Goal: Information Seeking & Learning: Find specific fact

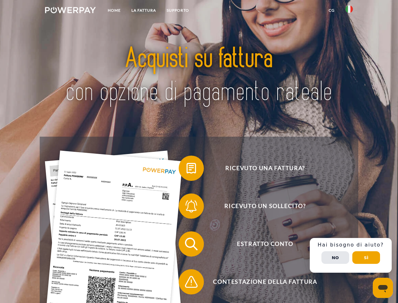
click at [70, 11] on img at bounding box center [70, 10] width 51 height 6
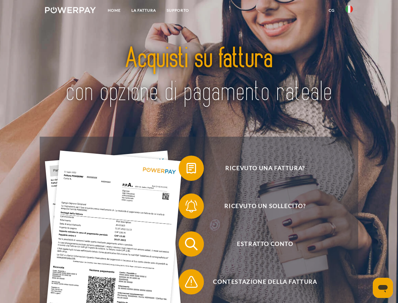
click at [350, 11] on img at bounding box center [350, 9] width 8 height 8
click at [332, 10] on link "CG" at bounding box center [332, 10] width 17 height 11
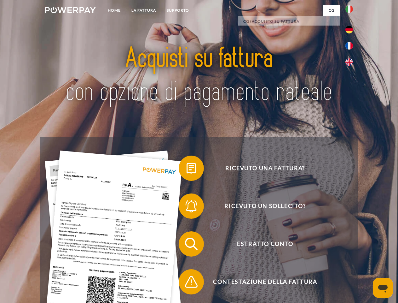
click at [187, 169] on span at bounding box center [182, 168] width 32 height 32
click at [187, 207] on span at bounding box center [182, 206] width 32 height 32
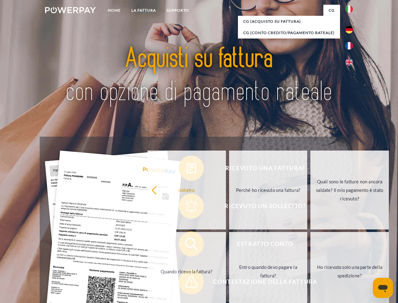
click at [229, 245] on link "Entro quando devo pagare la fattura?" at bounding box center [268, 271] width 79 height 79
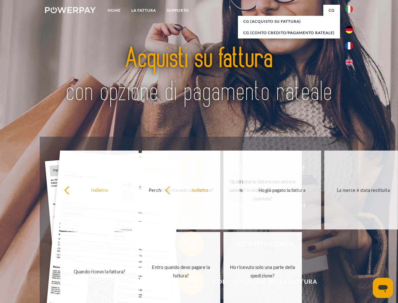
click at [187, 283] on span at bounding box center [182, 282] width 32 height 32
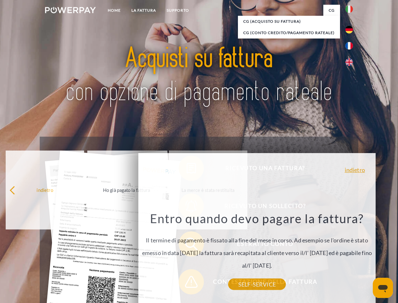
click at [351, 255] on div "Ricevuto una fattura? Ricevuto un sollecito? Estratto conto indietro" at bounding box center [199, 263] width 319 height 252
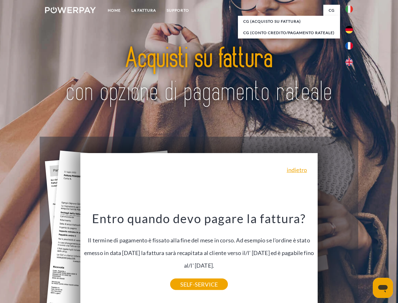
click at [336, 257] on span "Estratto conto" at bounding box center [265, 243] width 155 height 25
click at [367, 257] on header "Home LA FATTURA [GEOGRAPHIC_DATA]" at bounding box center [199, 218] width 398 height 436
